Goal: Obtain resource: Obtain resource

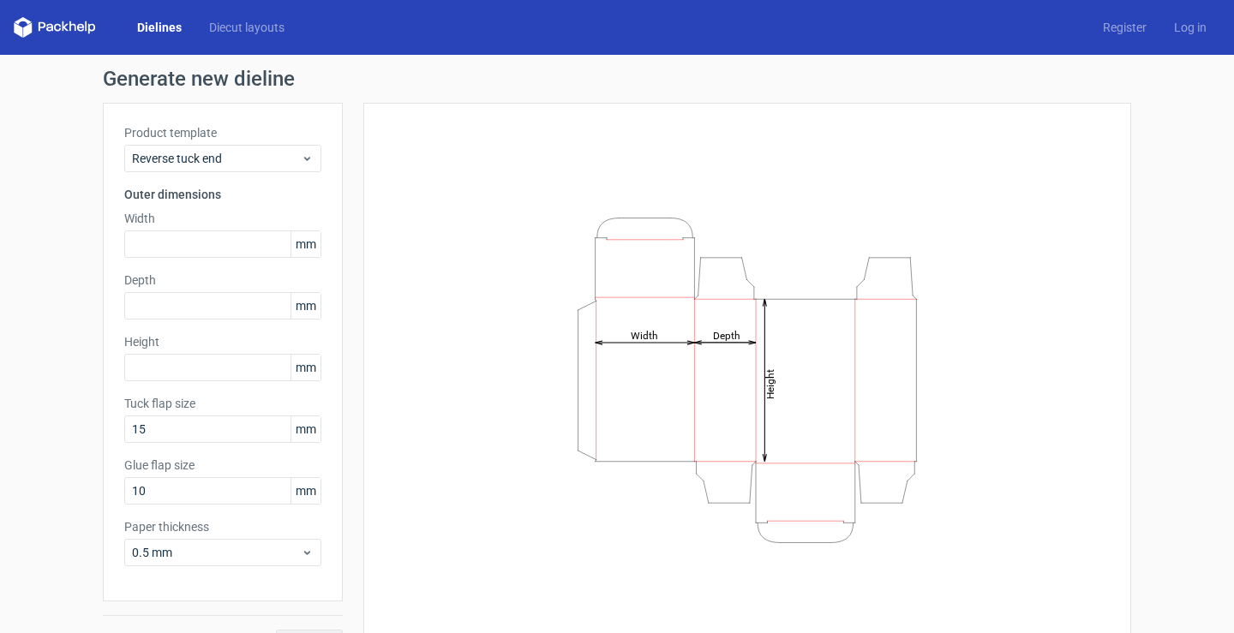
click at [236, 40] on div "Dielines Diecut layouts Register Log in" at bounding box center [617, 27] width 1234 height 55
click at [228, 30] on link "Diecut layouts" at bounding box center [246, 27] width 103 height 17
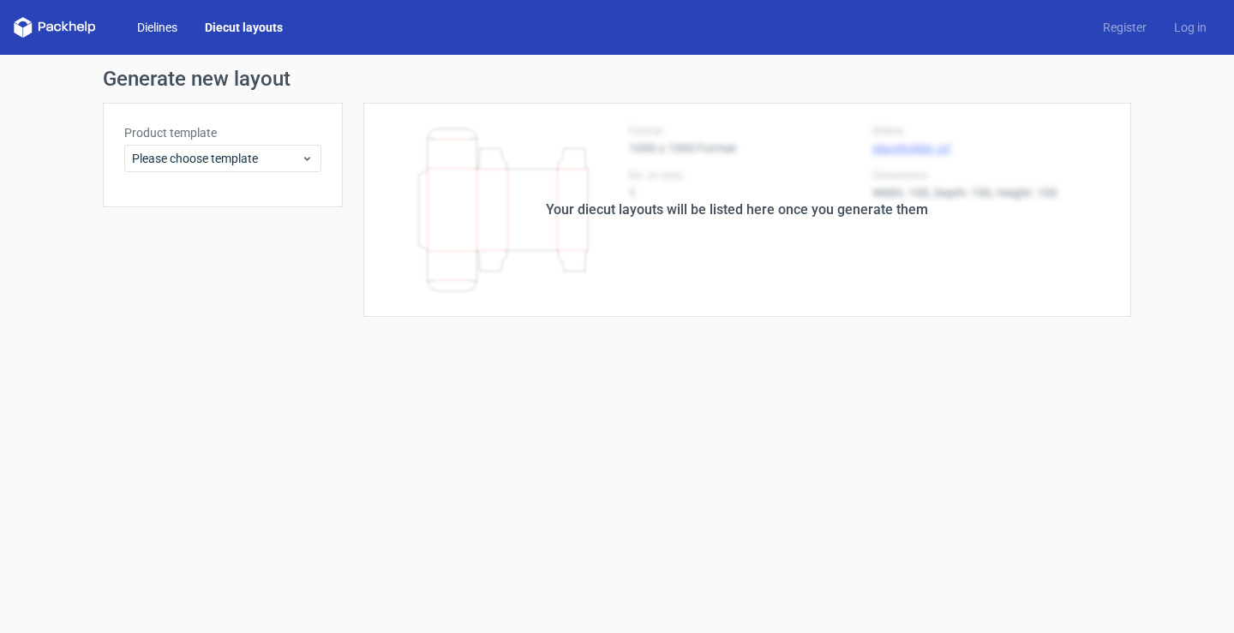
click at [158, 27] on link "Dielines" at bounding box center [157, 27] width 68 height 17
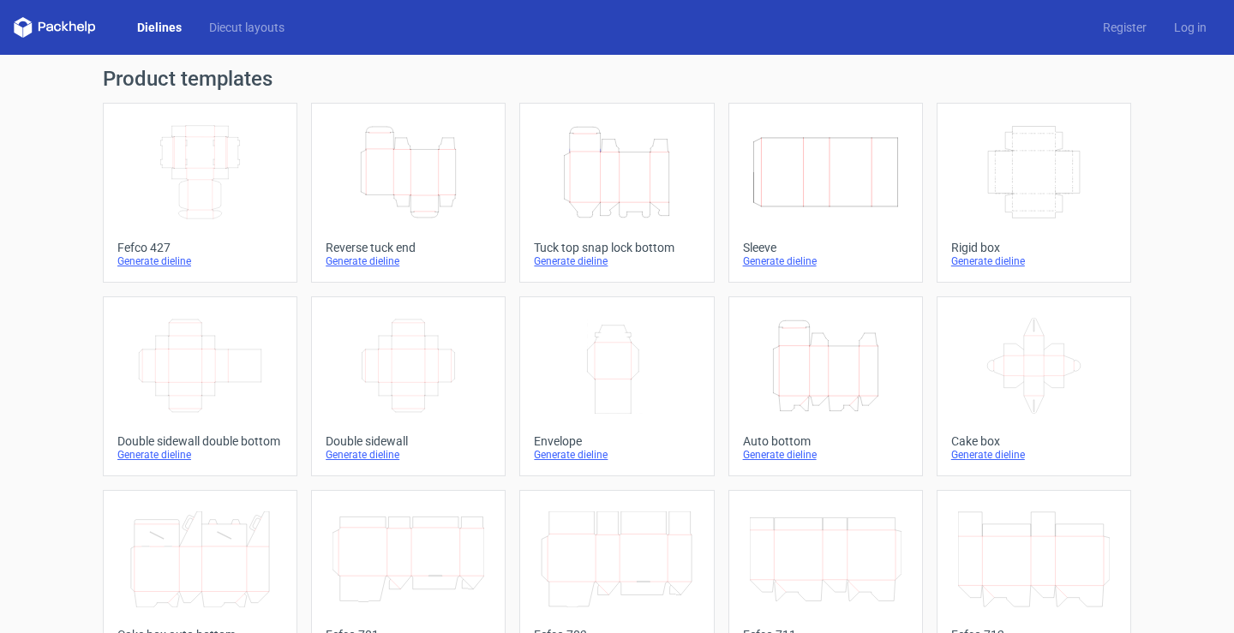
click at [572, 167] on icon "Height Depth Width" at bounding box center [617, 172] width 152 height 96
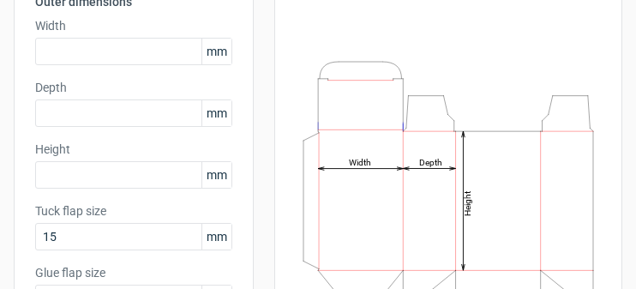
scroll to position [229, 0]
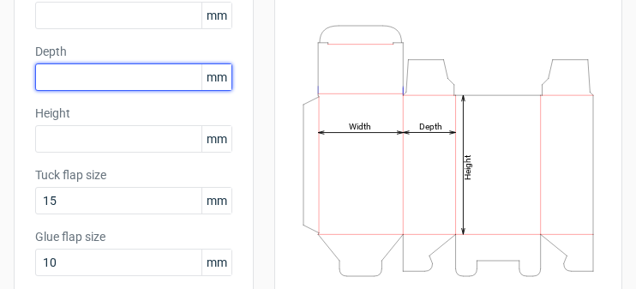
click at [126, 81] on input "text" at bounding box center [133, 76] width 197 height 27
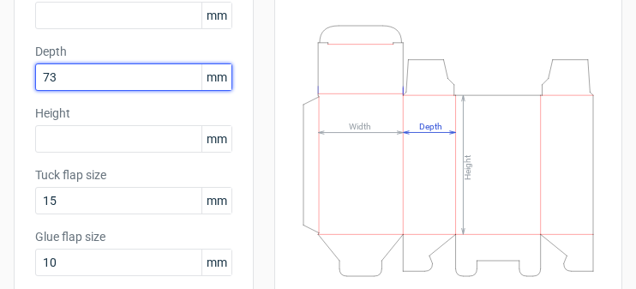
scroll to position [114, 0]
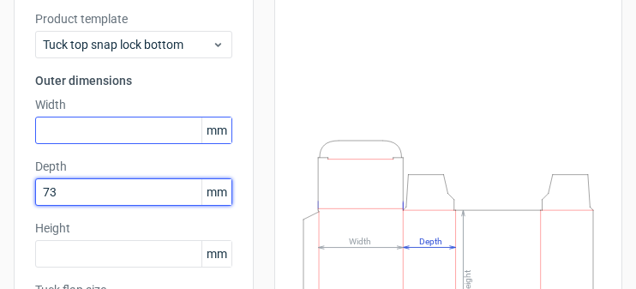
type input "73"
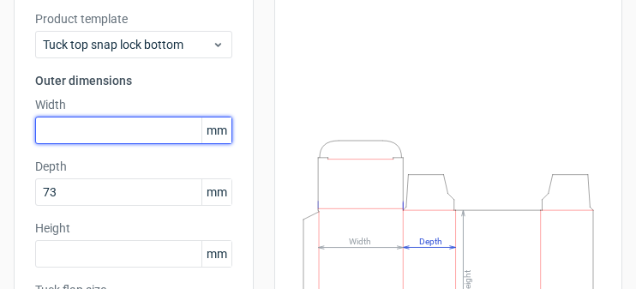
click at [103, 130] on input "text" at bounding box center [133, 130] width 197 height 27
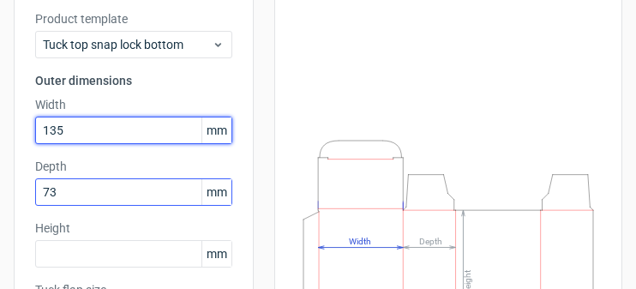
scroll to position [229, 0]
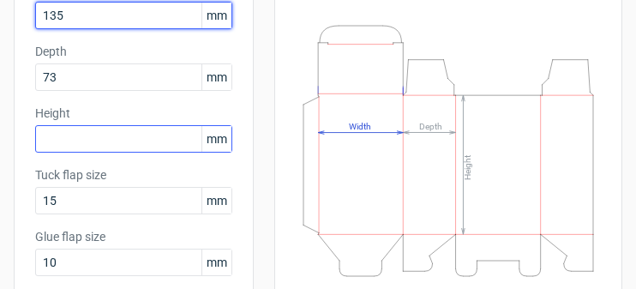
type input "135"
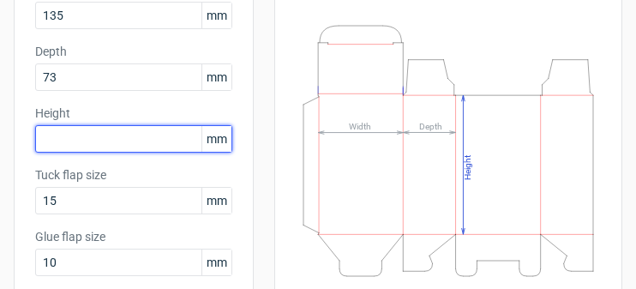
click at [119, 134] on input "text" at bounding box center [133, 138] width 197 height 27
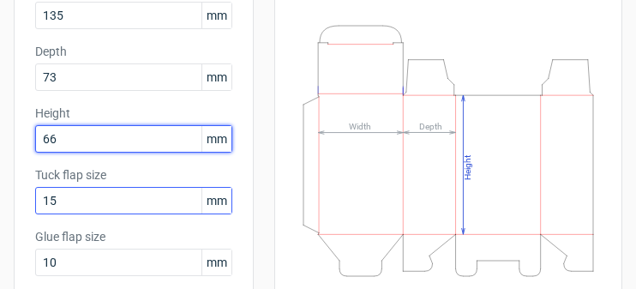
type input "66"
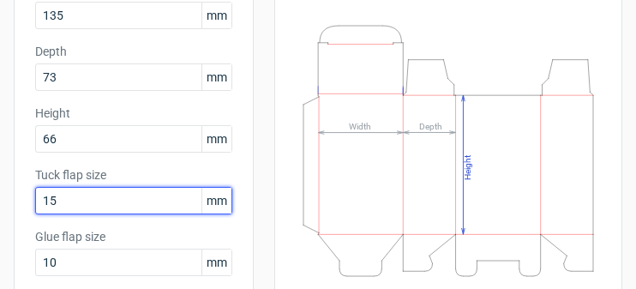
click at [135, 207] on input "15" at bounding box center [133, 200] width 197 height 27
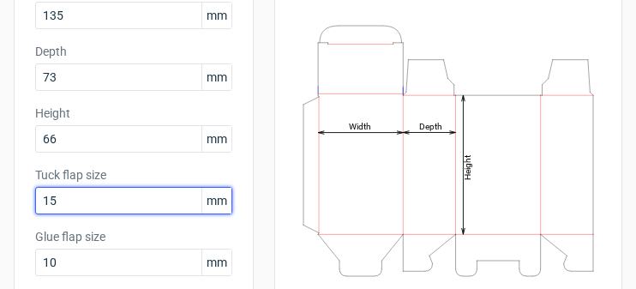
drag, startPoint x: 95, startPoint y: 199, endPoint x: -11, endPoint y: 205, distance: 106.4
click at [0, 205] on html "Dielines Diecut layouts Register Log in Generate new dieline Product template T…" at bounding box center [318, 144] width 636 height 289
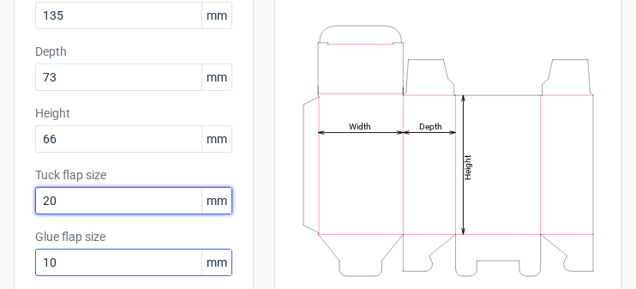
type input "20"
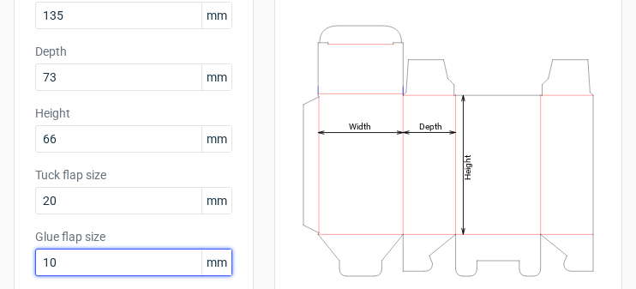
click at [71, 256] on input "10" at bounding box center [133, 262] width 197 height 27
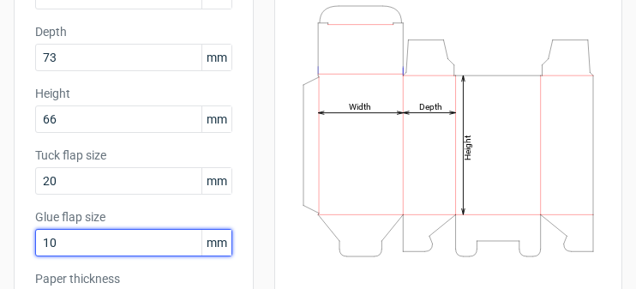
drag, startPoint x: 82, startPoint y: 263, endPoint x: -9, endPoint y: 274, distance: 92.4
click at [0, 274] on html "Dielines Diecut layouts Register Log in Generate new dieline Product template T…" at bounding box center [318, 144] width 636 height 289
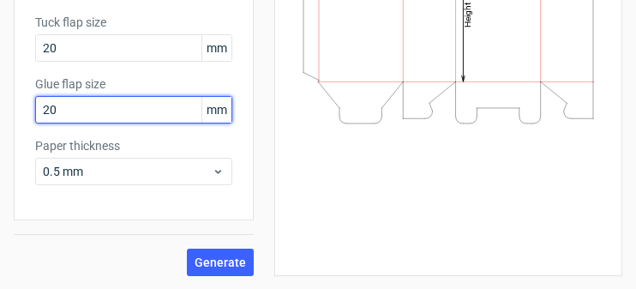
scroll to position [382, 0]
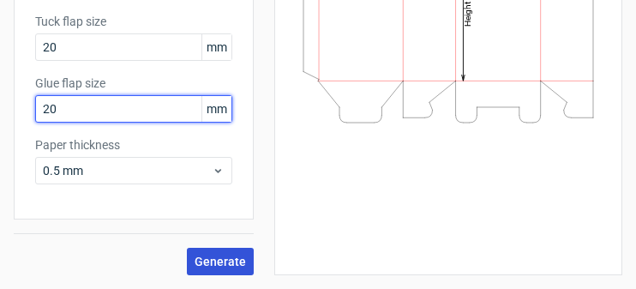
type input "20"
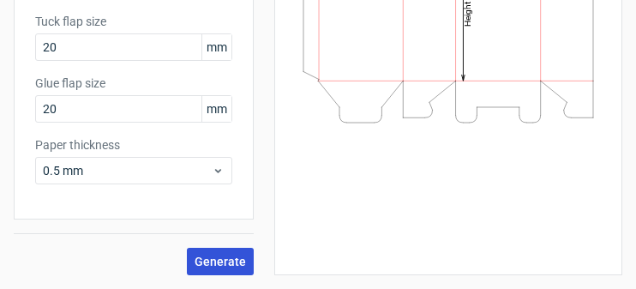
click at [237, 265] on span "Generate" at bounding box center [220, 261] width 51 height 12
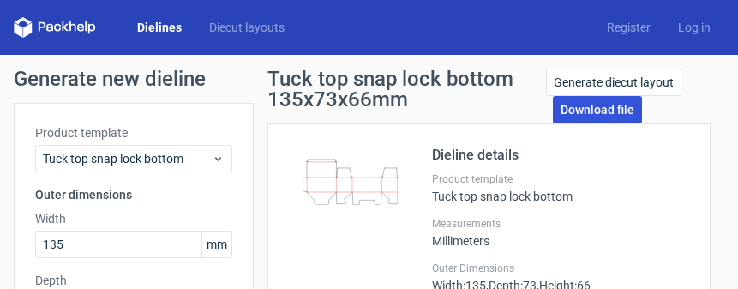
click at [600, 113] on link "Download file" at bounding box center [597, 109] width 89 height 27
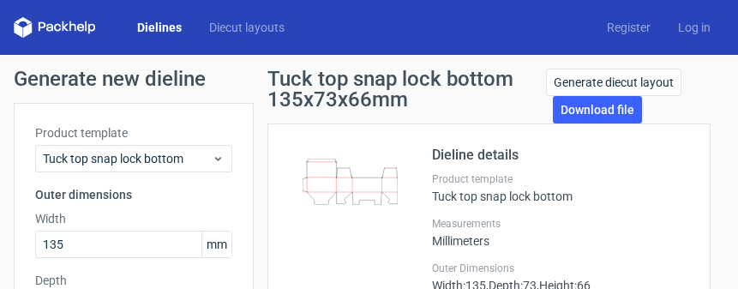
click at [681, 165] on div "Dieline details Product template Tuck top snap lock bottom Measurements Millime…" at bounding box center [488, 292] width 443 height 338
